Goal: Transaction & Acquisition: Purchase product/service

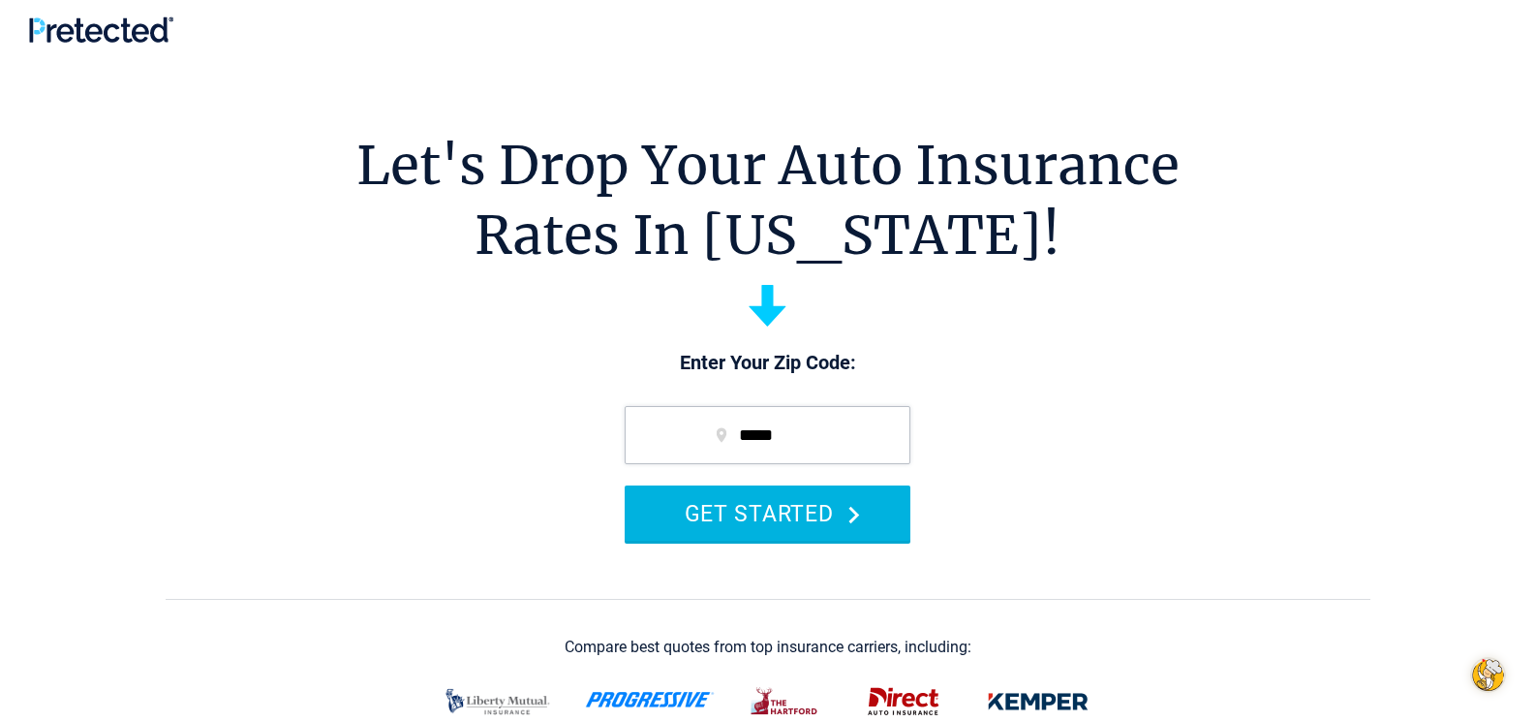
click at [763, 531] on button "GET STARTED" at bounding box center [768, 512] width 286 height 55
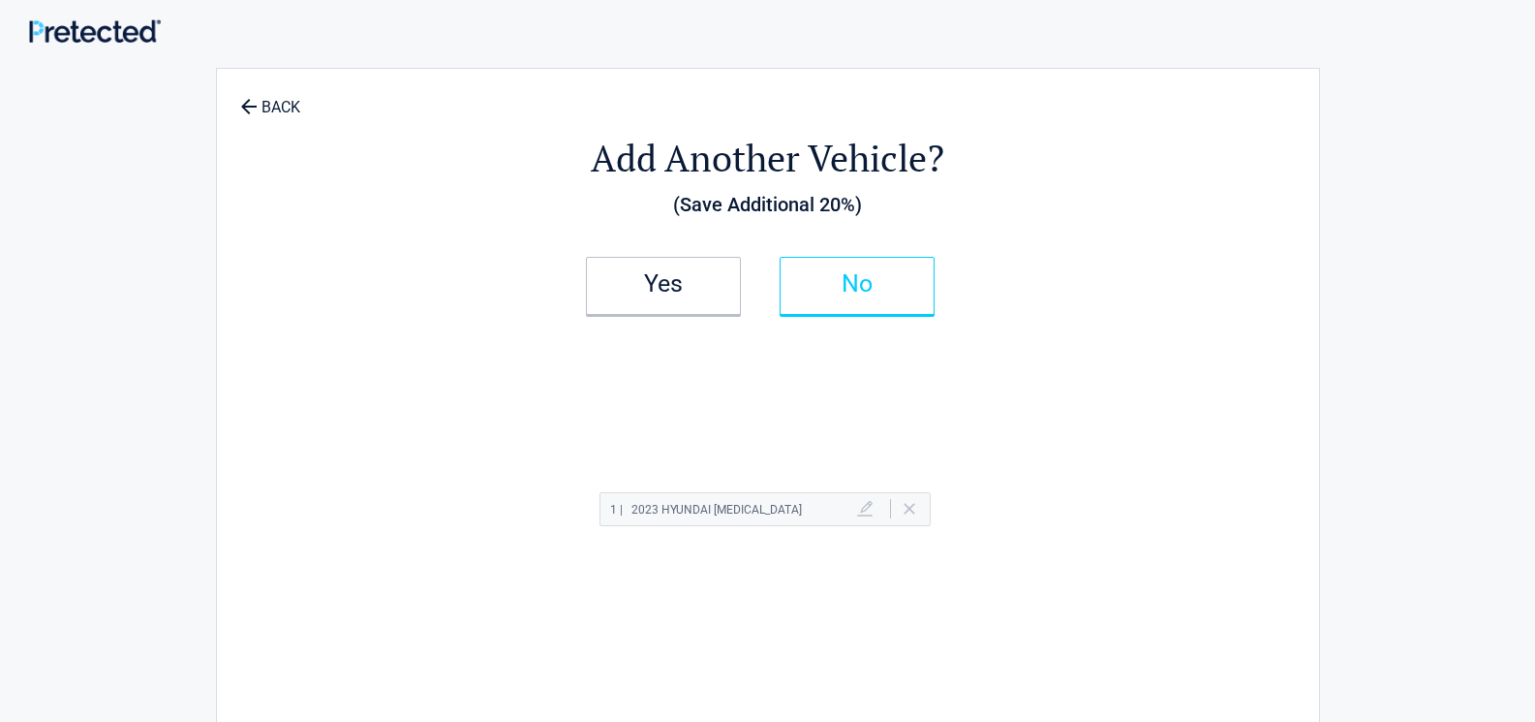
click at [806, 293] on link "No" at bounding box center [857, 286] width 155 height 58
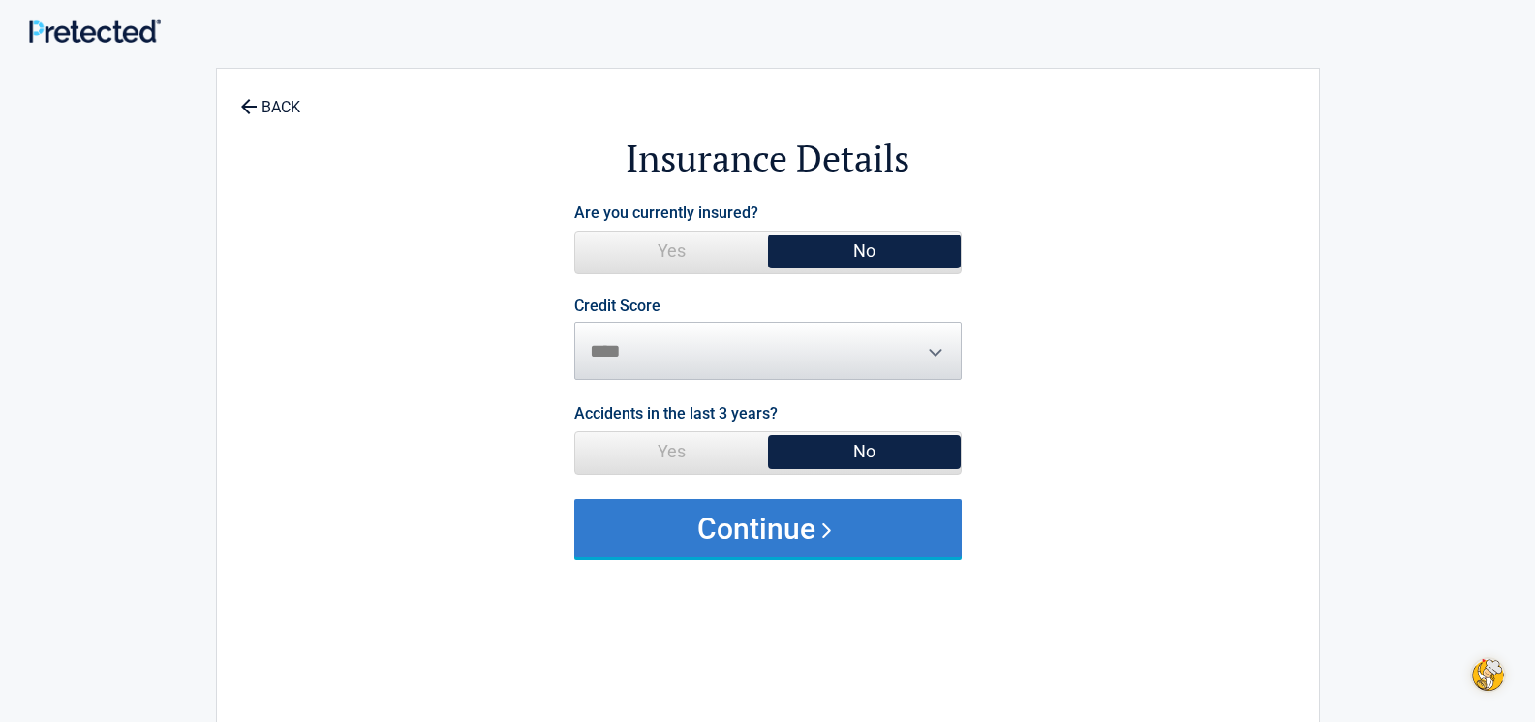
click at [848, 534] on button "Continue" at bounding box center [767, 528] width 387 height 58
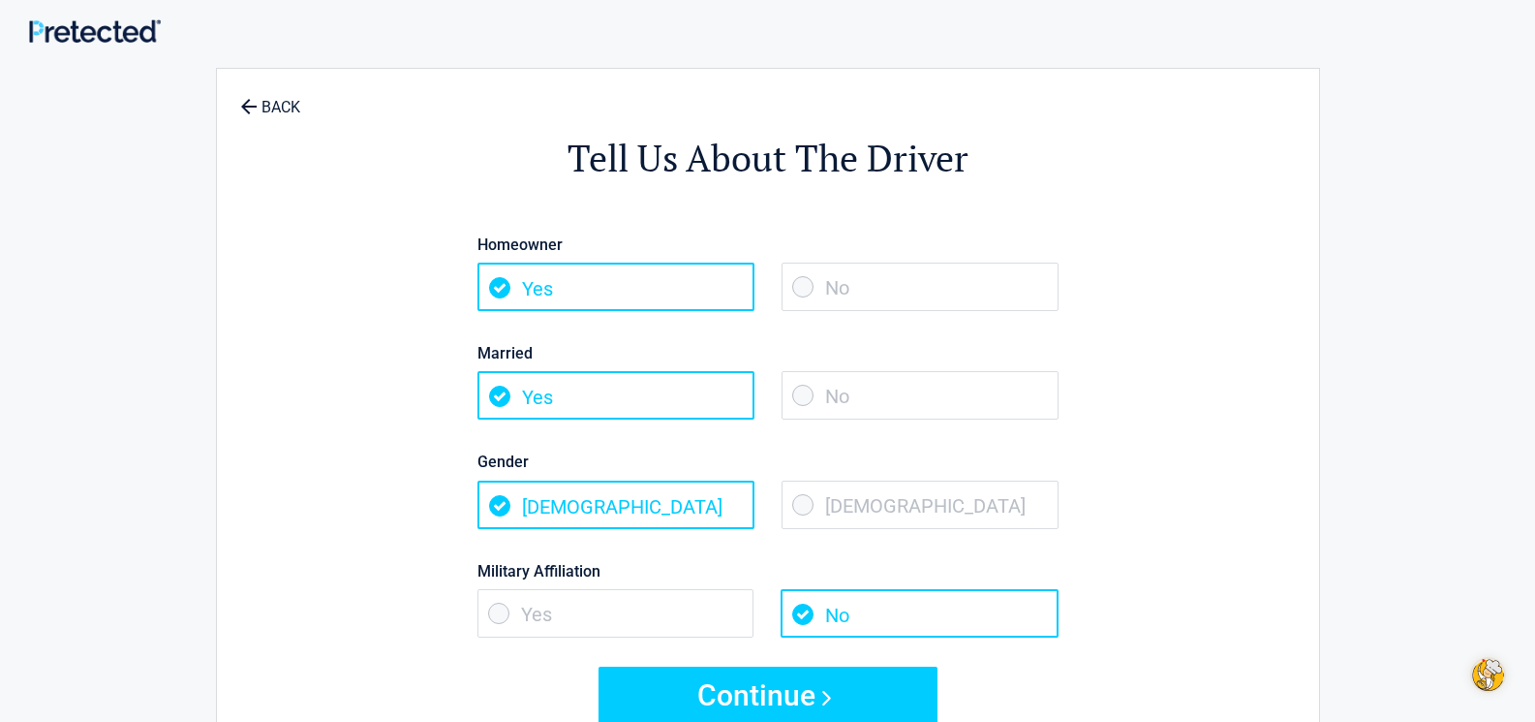
click at [1023, 399] on span "No" at bounding box center [920, 395] width 277 height 48
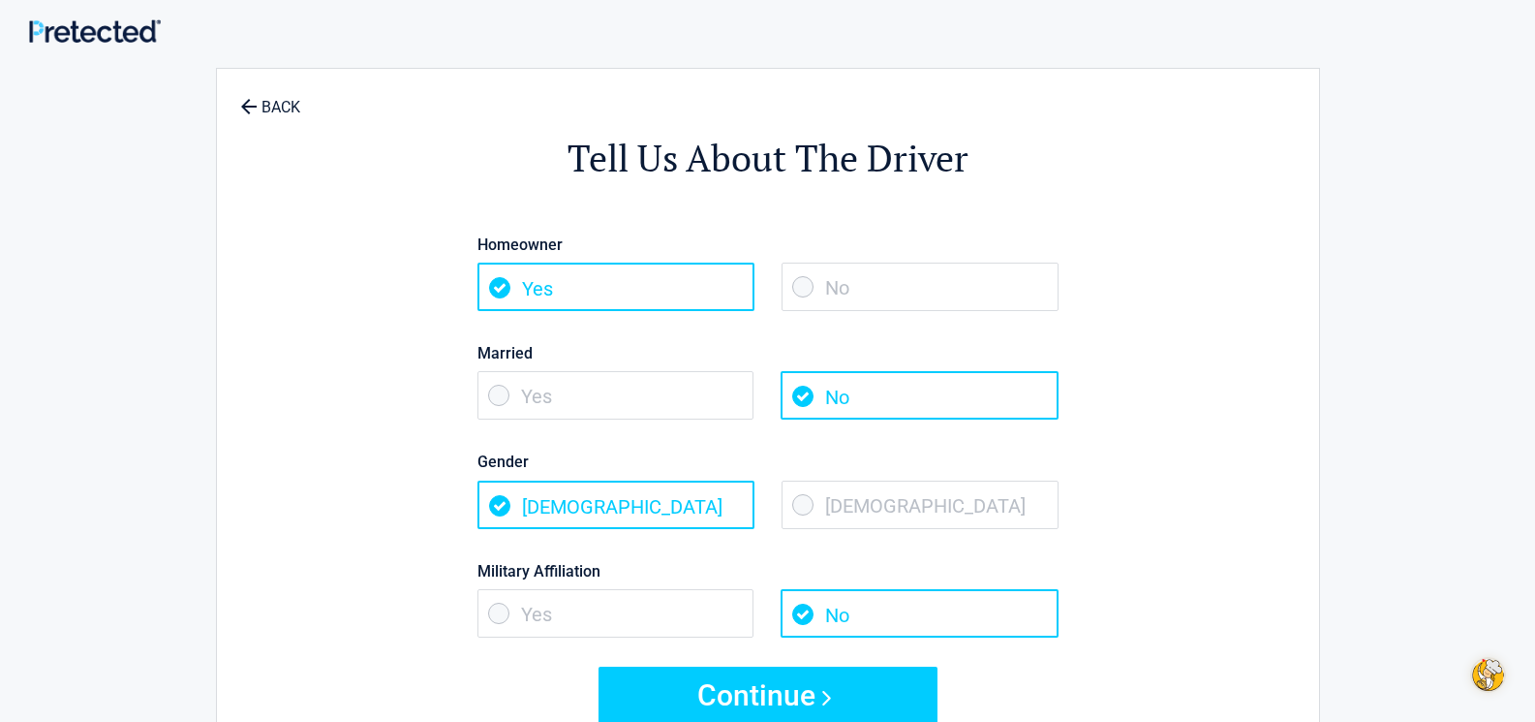
click at [911, 519] on span "[DEMOGRAPHIC_DATA]" at bounding box center [920, 504] width 277 height 48
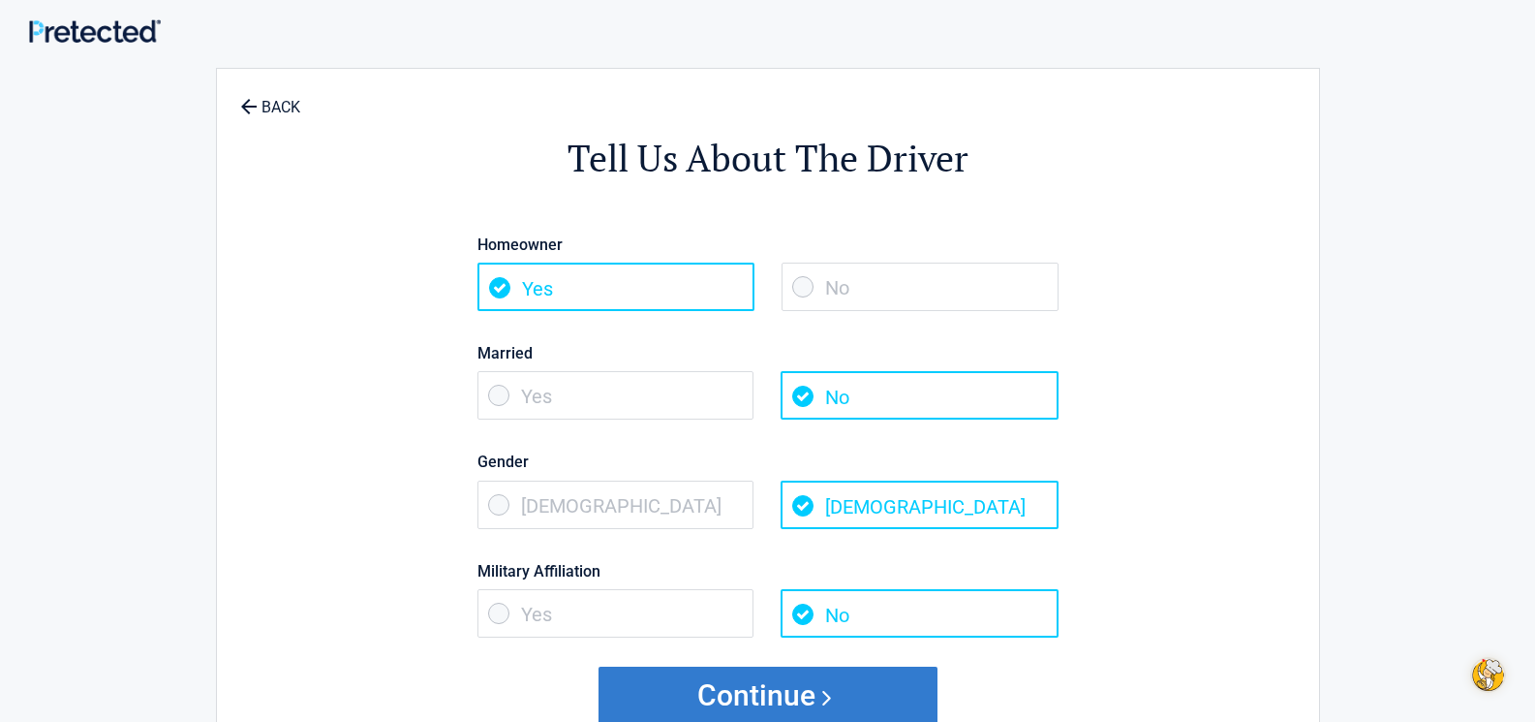
click at [843, 698] on button "Continue" at bounding box center [768, 695] width 339 height 58
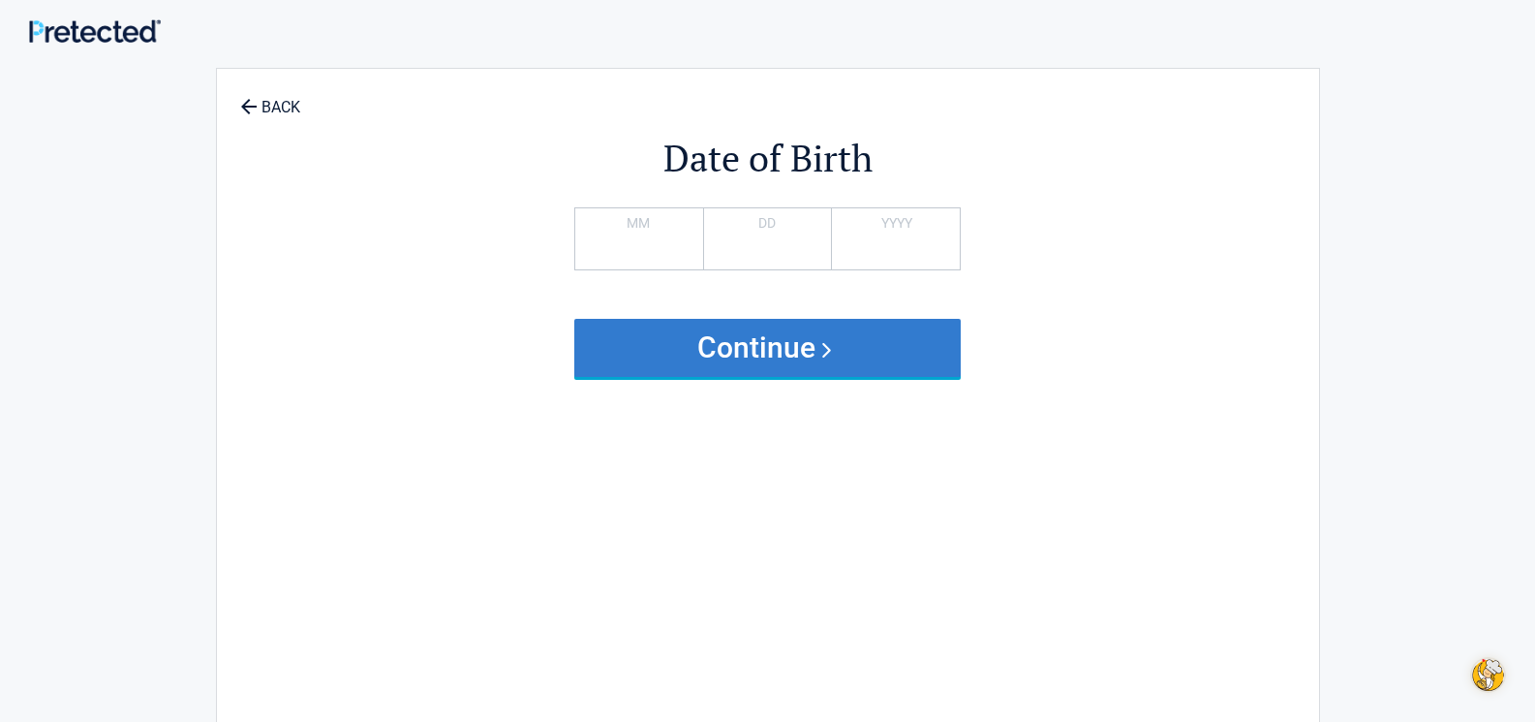
click at [812, 354] on button "Continue" at bounding box center [767, 348] width 387 height 58
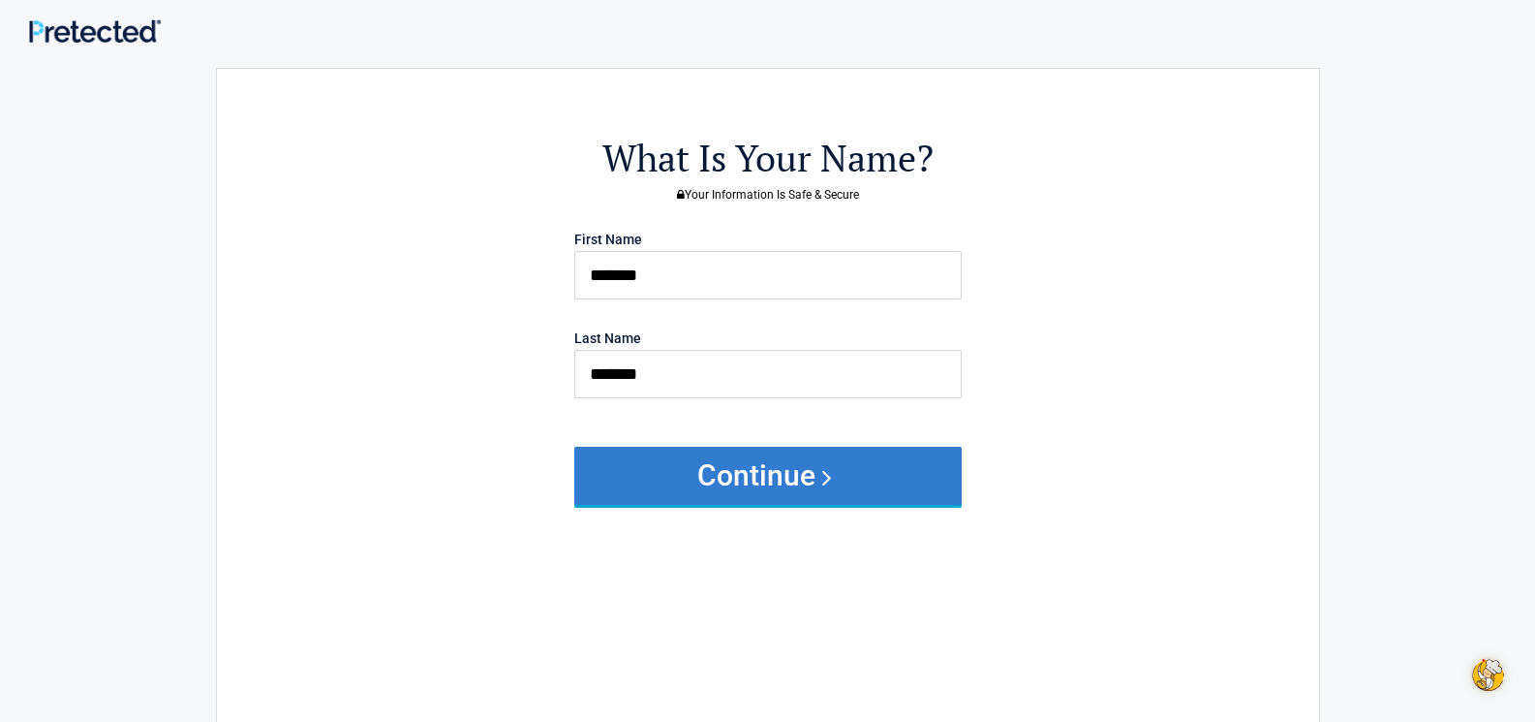
click at [801, 466] on button "Continue" at bounding box center [767, 476] width 387 height 58
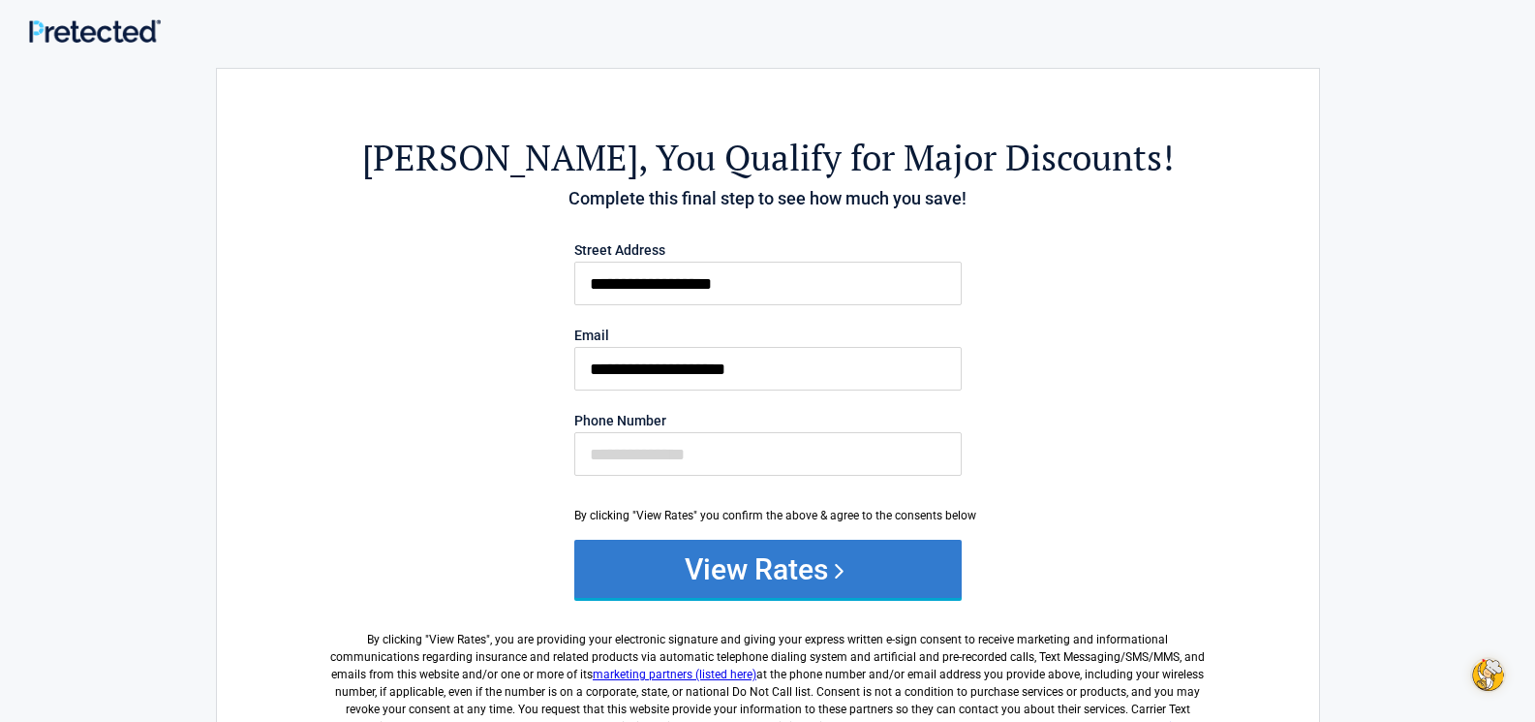
click at [865, 570] on button "View Rates" at bounding box center [767, 569] width 387 height 58
type input "**********"
click at [780, 565] on button "View Rates" at bounding box center [767, 569] width 387 height 58
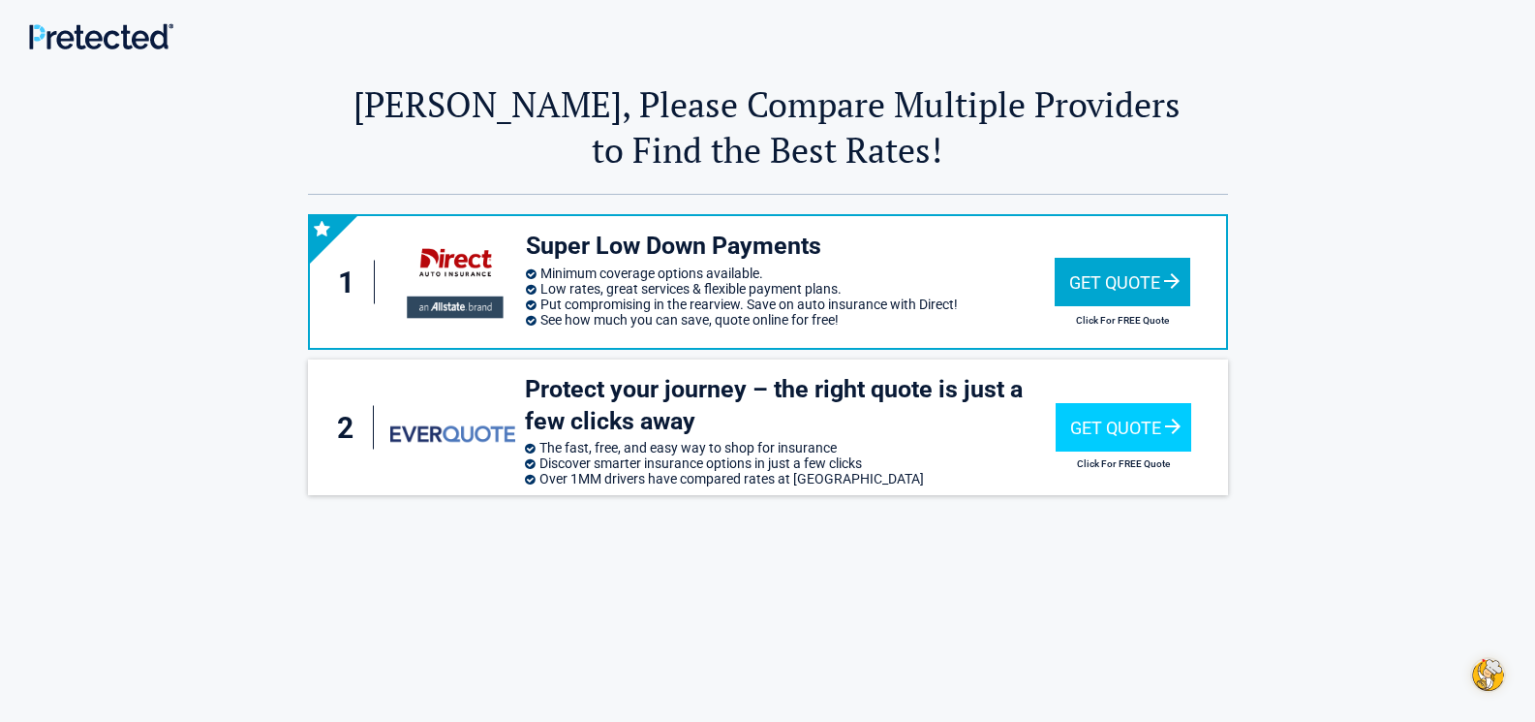
click at [1133, 271] on div "Get Quote" at bounding box center [1123, 282] width 136 height 48
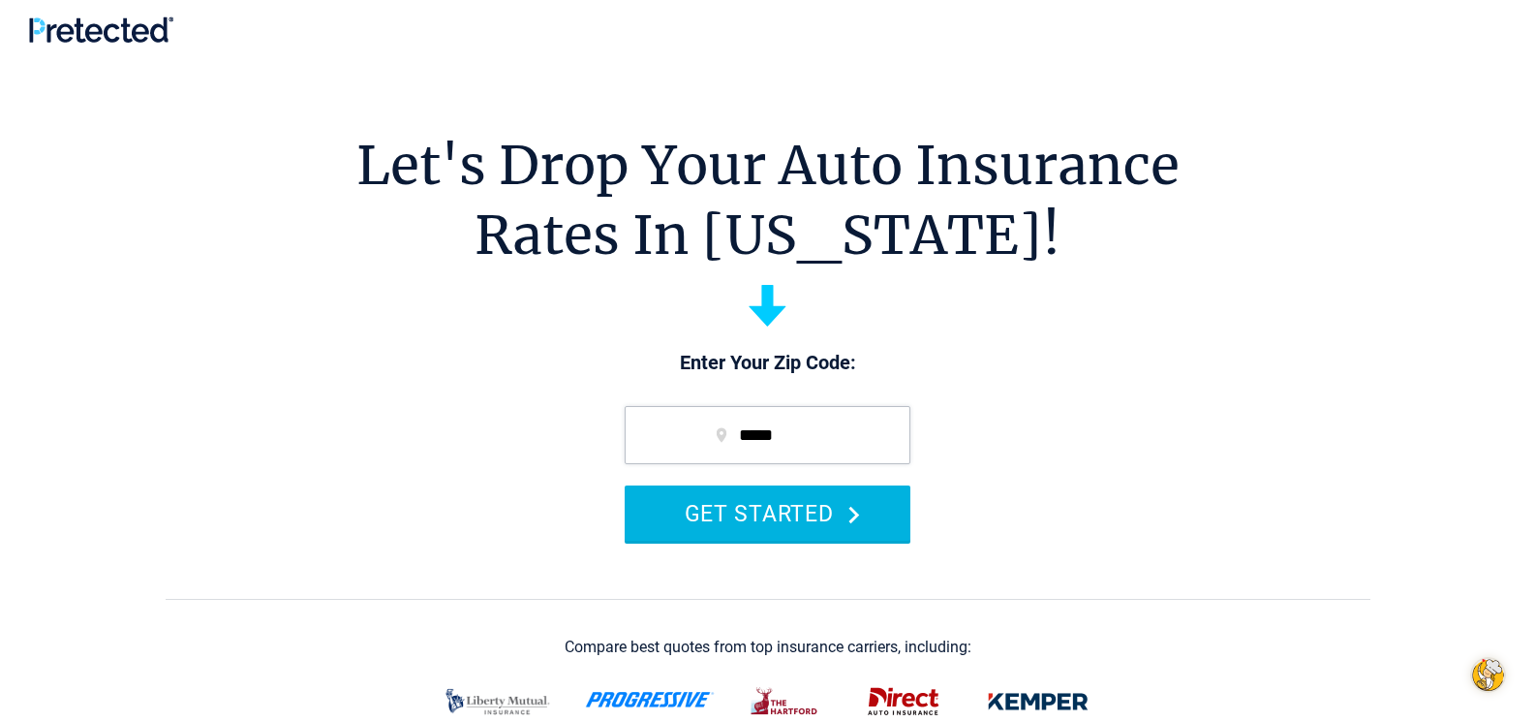
drag, startPoint x: 815, startPoint y: 506, endPoint x: 835, endPoint y: 505, distance: 20.4
click at [833, 506] on button "GET STARTED" at bounding box center [768, 512] width 286 height 55
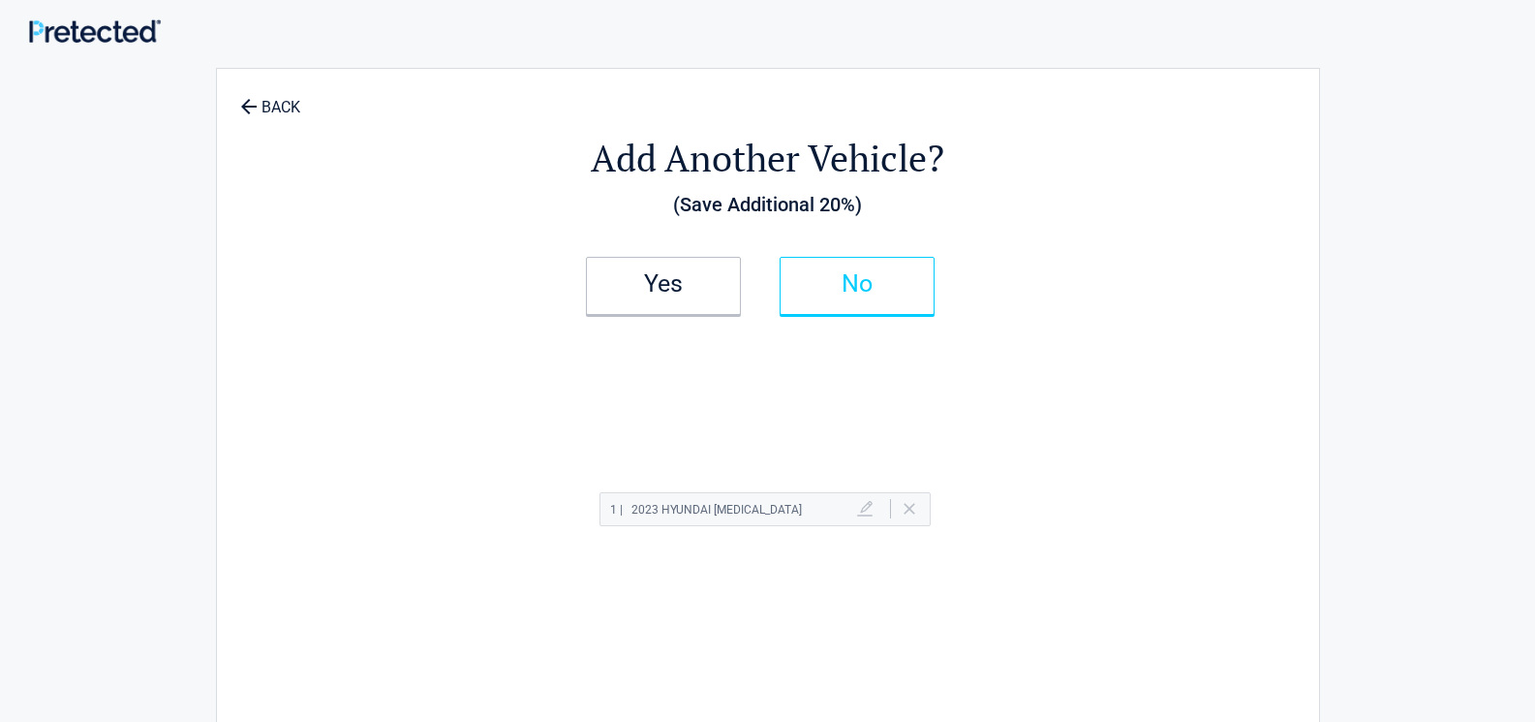
click at [847, 277] on h2 "No" at bounding box center [857, 284] width 114 height 14
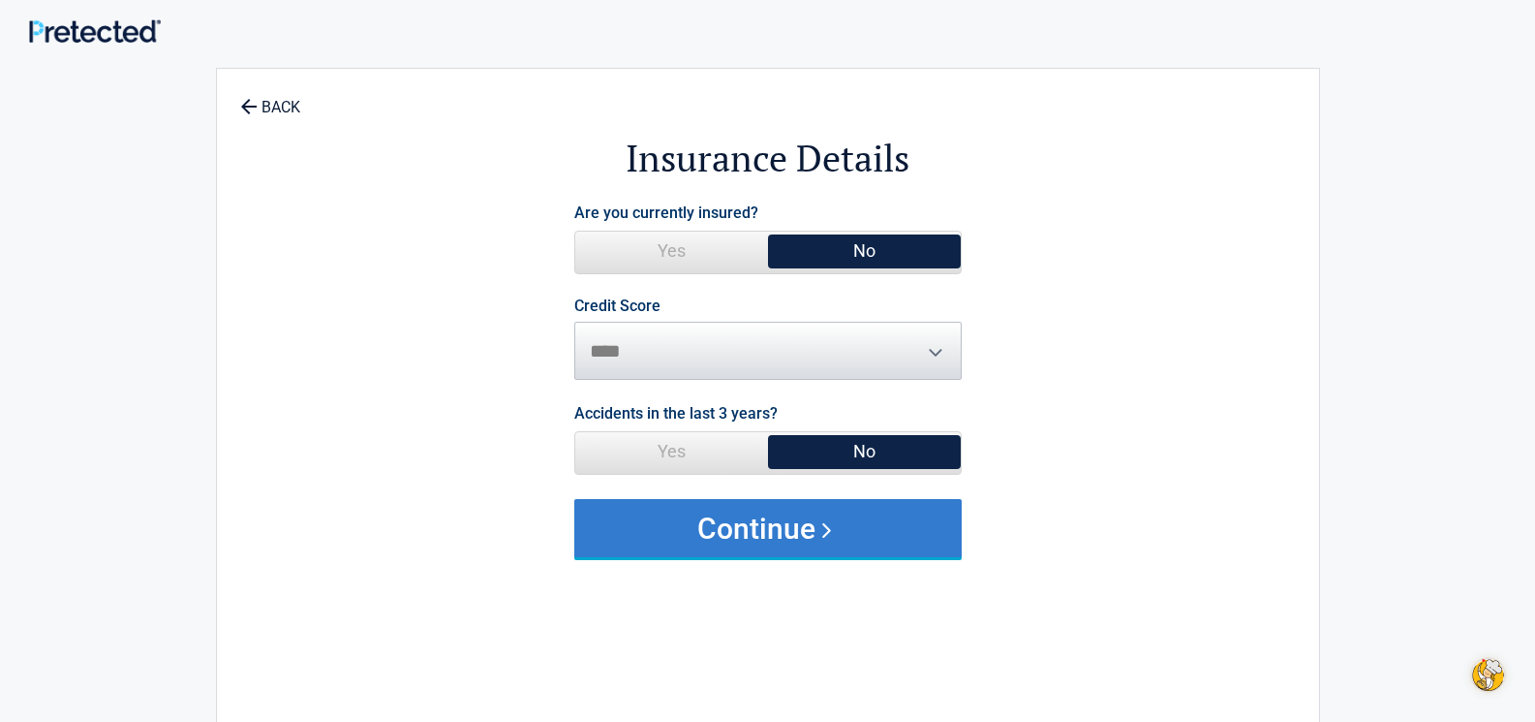
click at [957, 537] on button "Continue" at bounding box center [767, 528] width 387 height 58
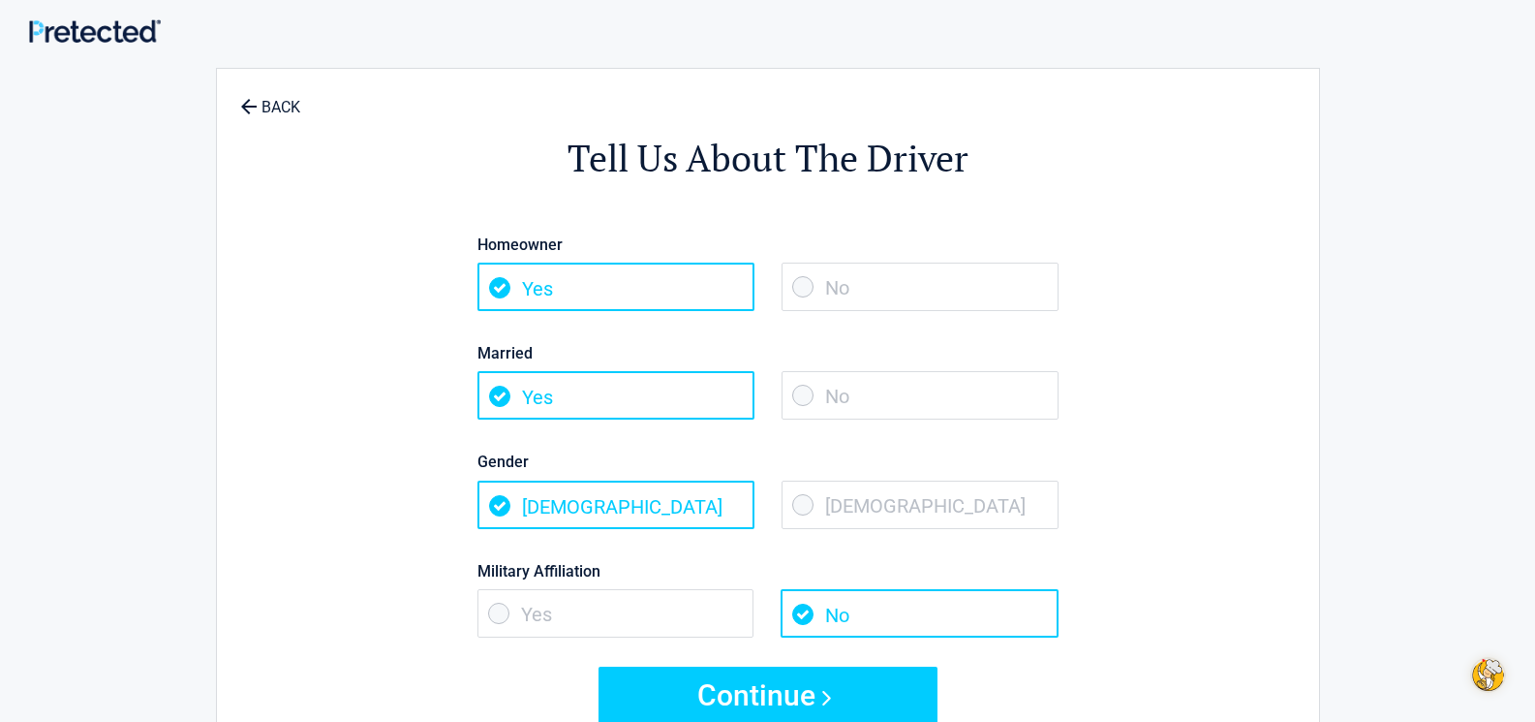
click at [939, 406] on span "No" at bounding box center [920, 395] width 277 height 48
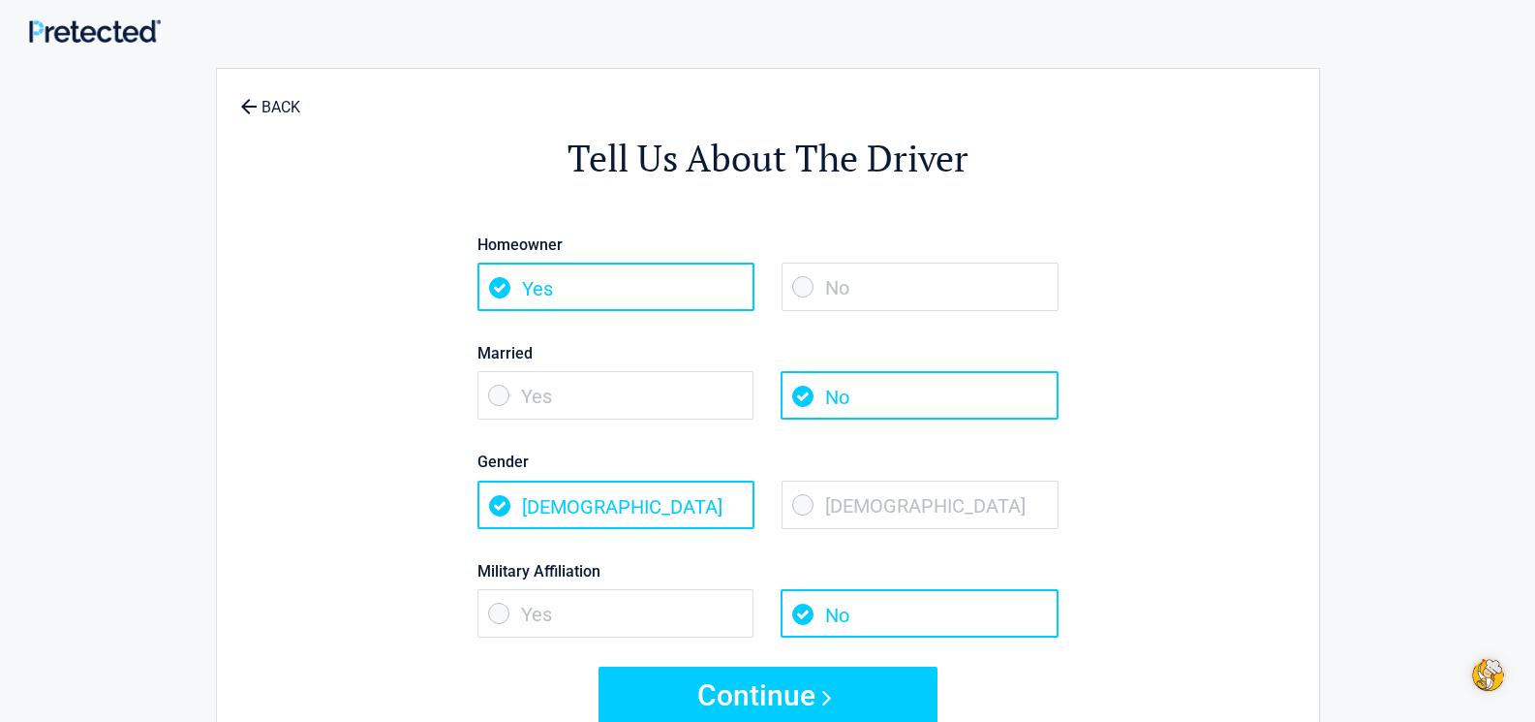
click at [895, 518] on span "Female" at bounding box center [920, 504] width 277 height 48
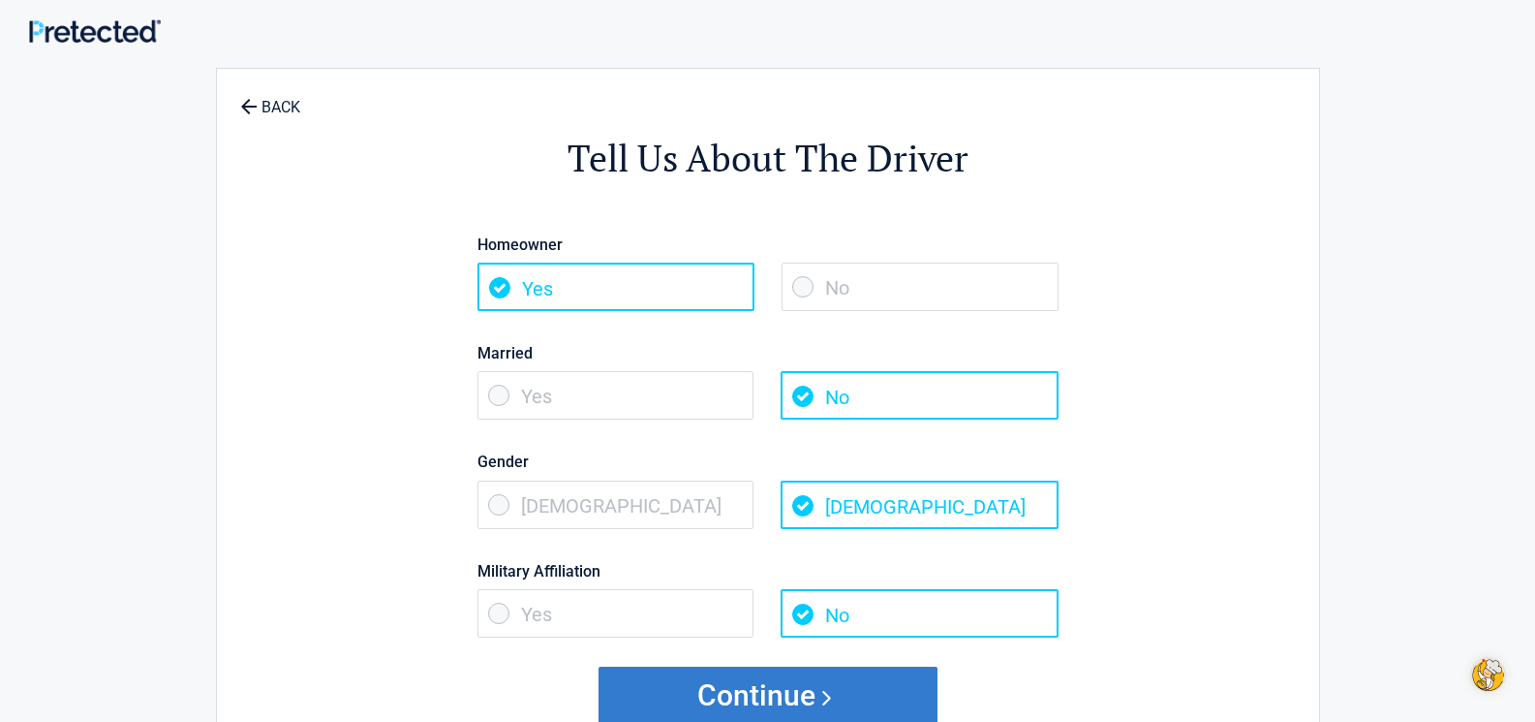
click at [848, 701] on button "Continue" at bounding box center [768, 695] width 339 height 58
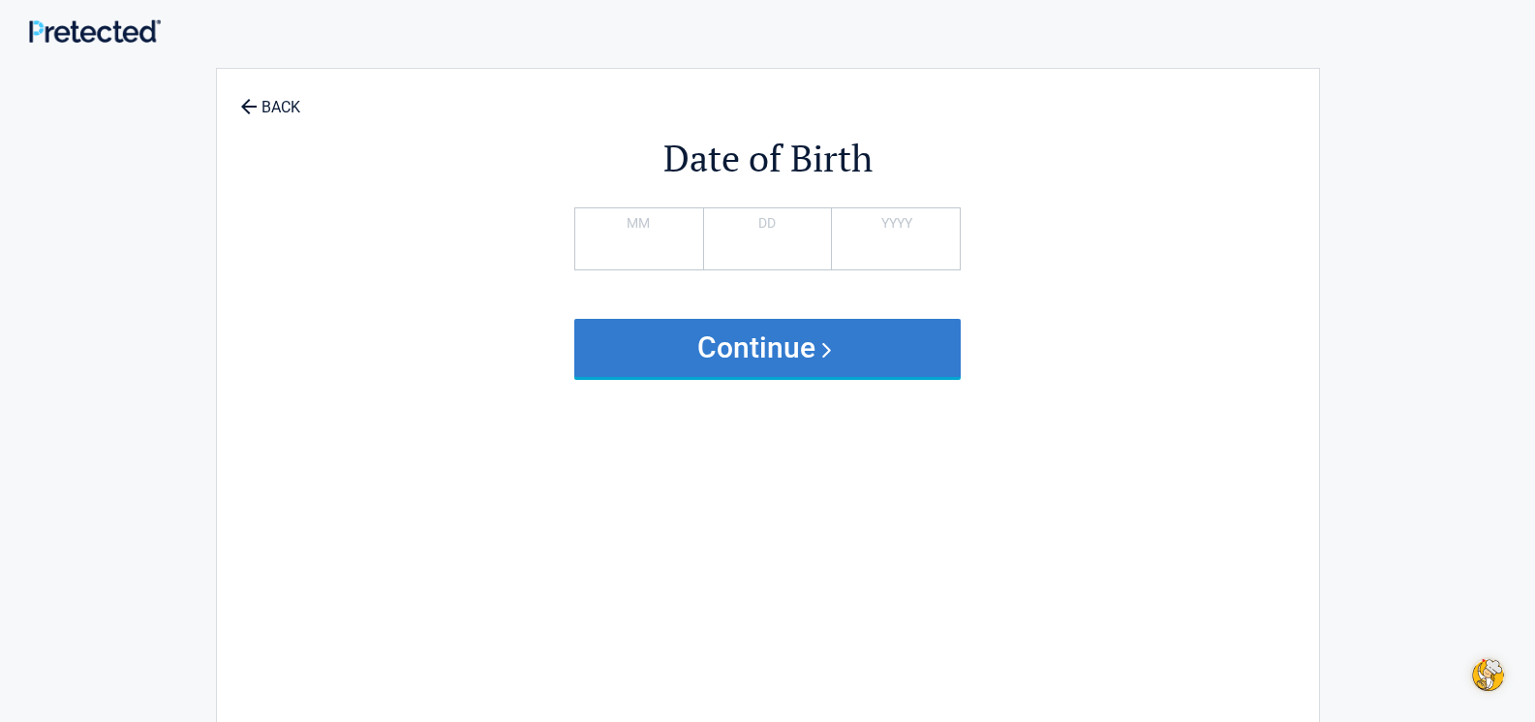
drag, startPoint x: 813, startPoint y: 358, endPoint x: 818, endPoint y: 350, distance: 10.5
click at [817, 351] on button "Continue" at bounding box center [767, 348] width 387 height 58
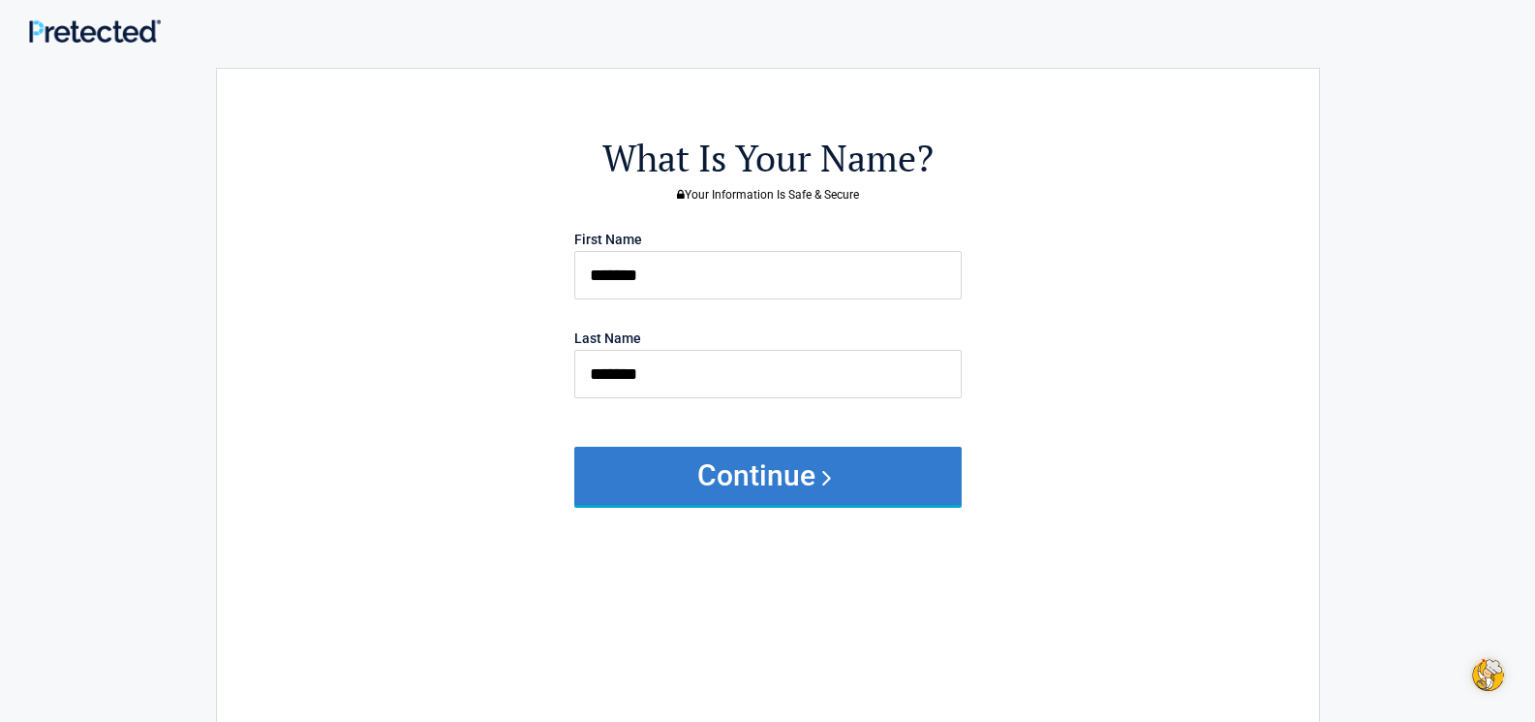
click at [833, 468] on button "Continue" at bounding box center [767, 476] width 387 height 58
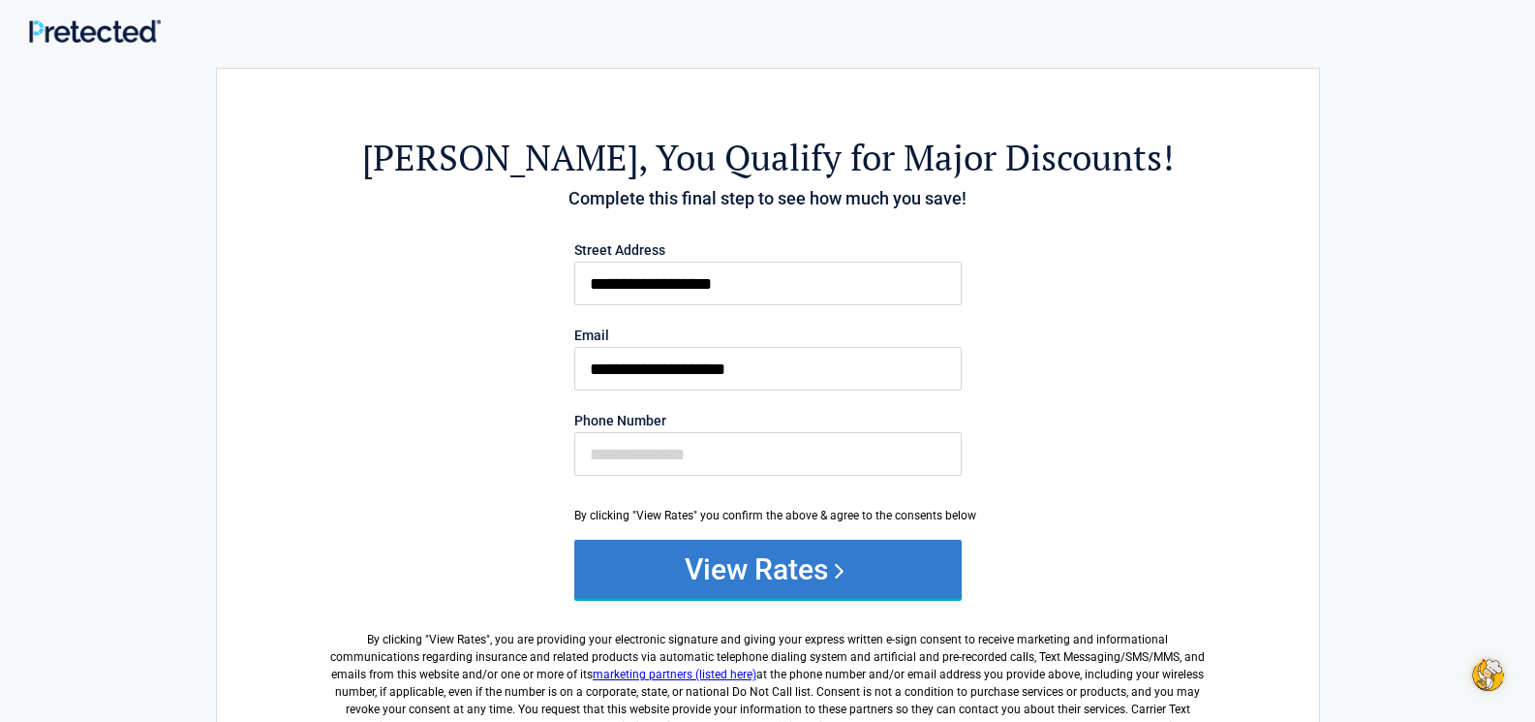
drag, startPoint x: 773, startPoint y: 572, endPoint x: 783, endPoint y: 566, distance: 11.8
click at [781, 568] on button "View Rates" at bounding box center [767, 569] width 387 height 58
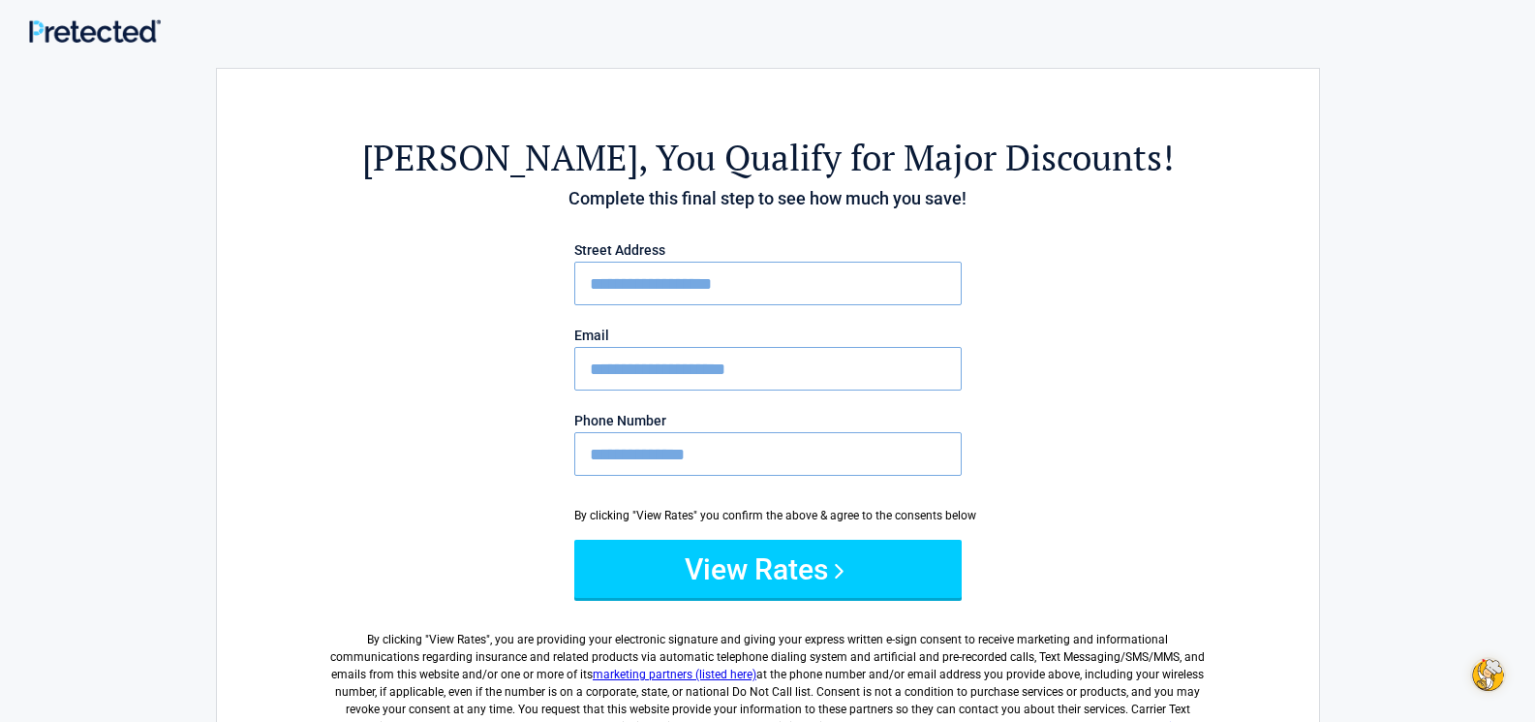
click at [611, 449] on input "**********" at bounding box center [767, 454] width 387 height 44
click at [692, 454] on input "**********" at bounding box center [767, 454] width 387 height 44
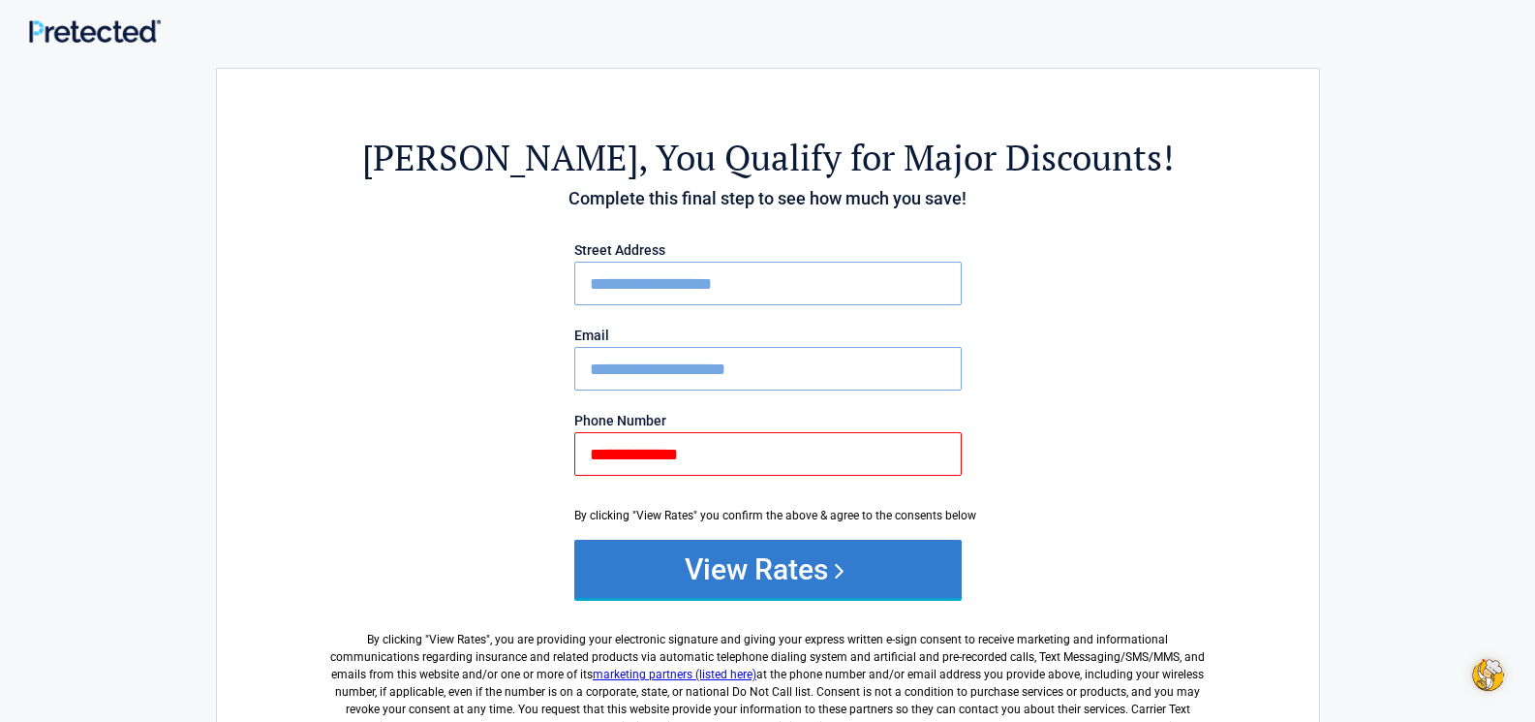
click at [754, 566] on button "View Rates" at bounding box center [767, 569] width 387 height 58
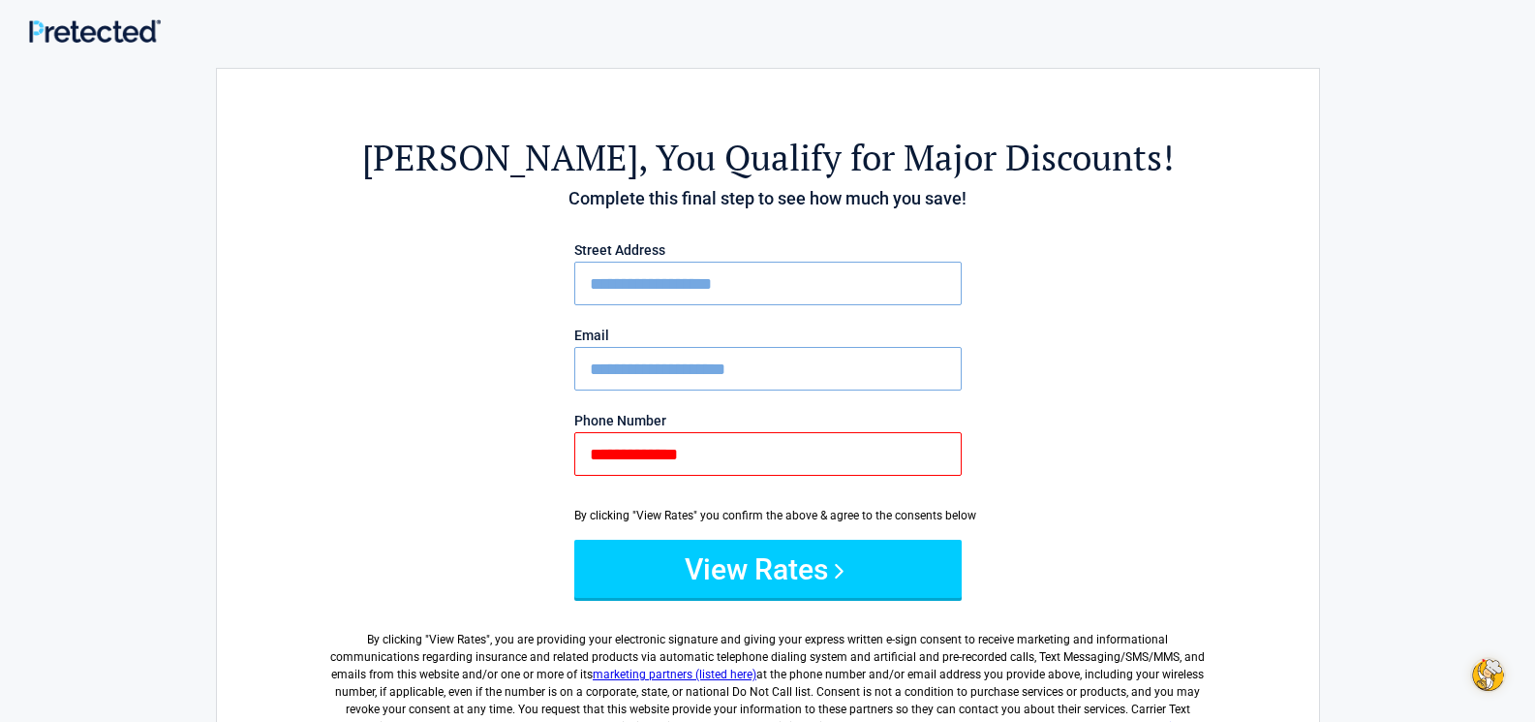
click at [671, 452] on input "**********" at bounding box center [767, 454] width 387 height 44
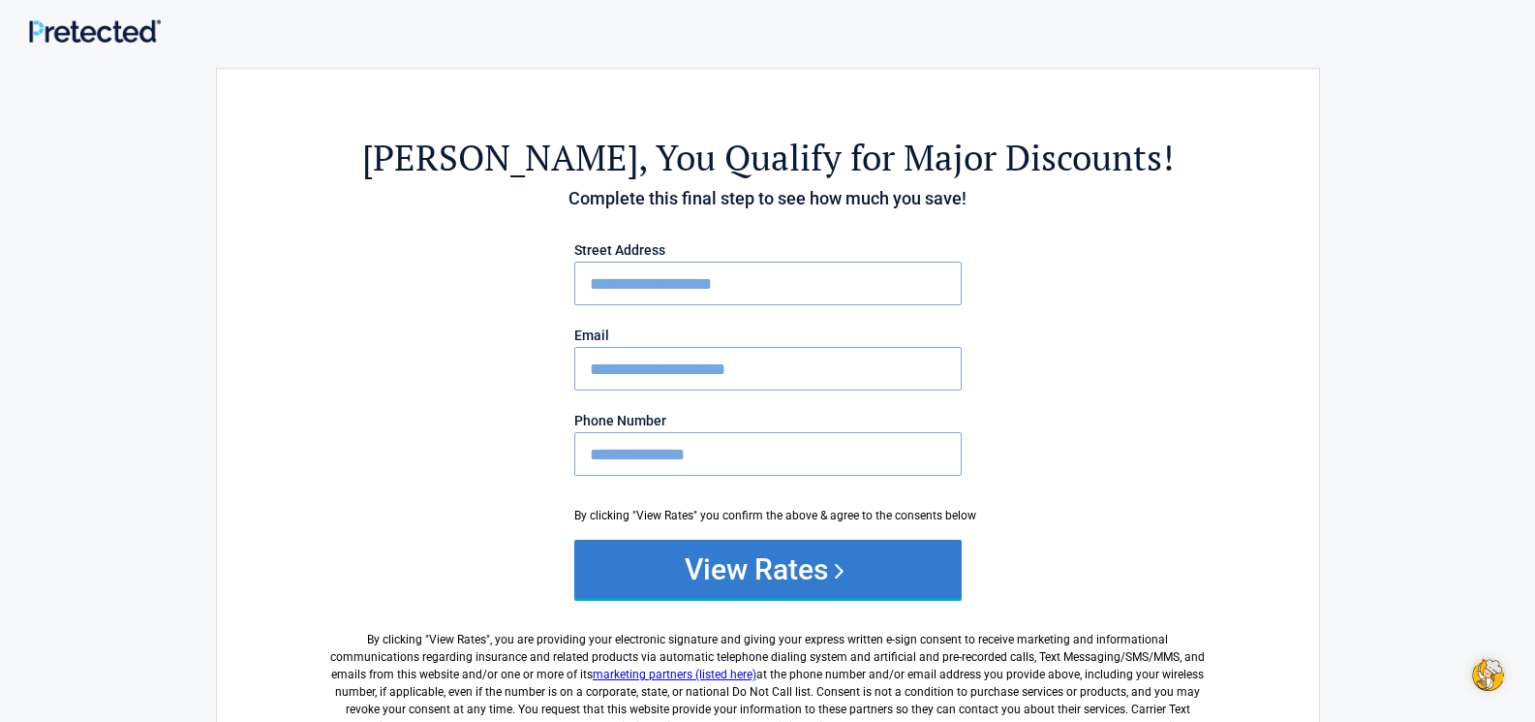
type input "**********"
drag, startPoint x: 811, startPoint y: 576, endPoint x: 814, endPoint y: 562, distance: 14.8
click at [813, 571] on button "View Rates" at bounding box center [767, 569] width 387 height 58
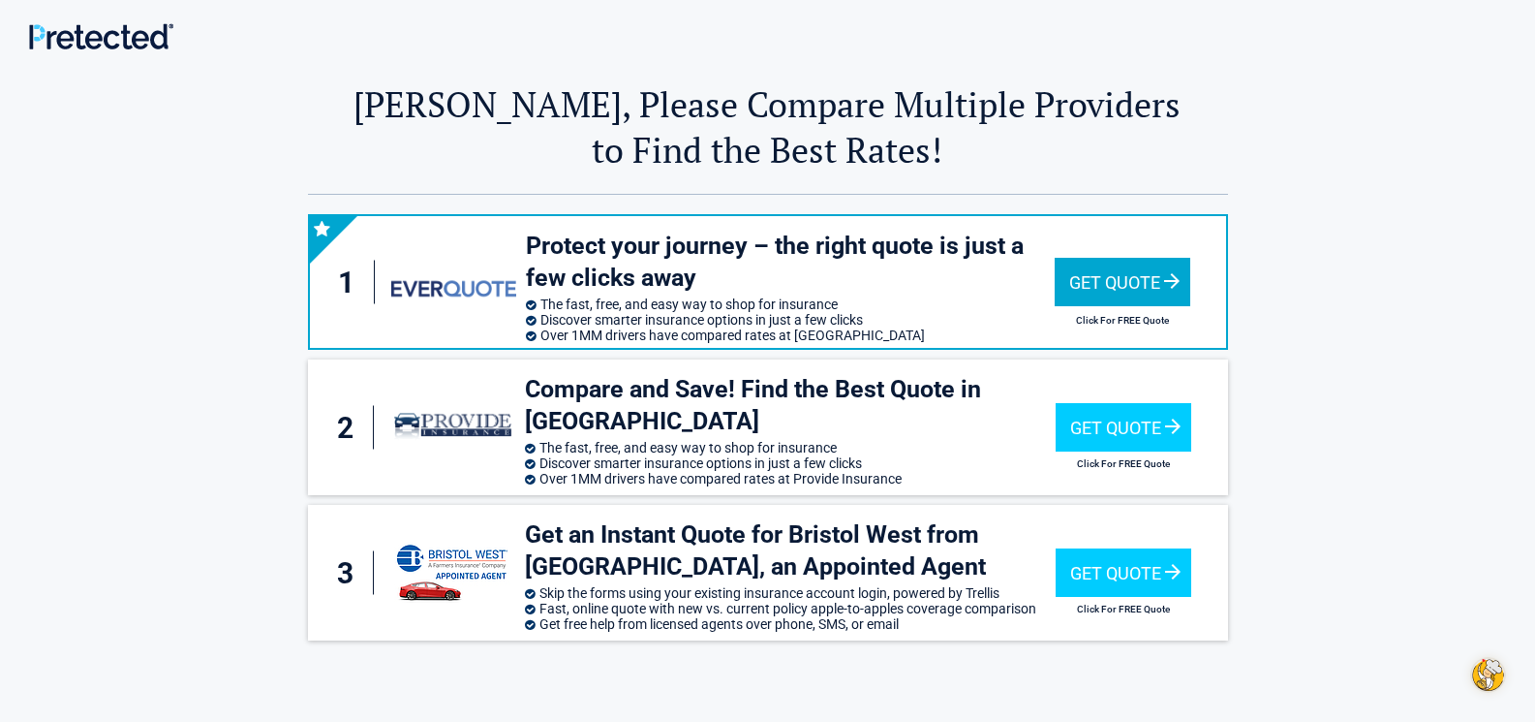
click at [1144, 277] on div "Get Quote" at bounding box center [1123, 282] width 136 height 48
